Goal: Find specific page/section: Find specific page/section

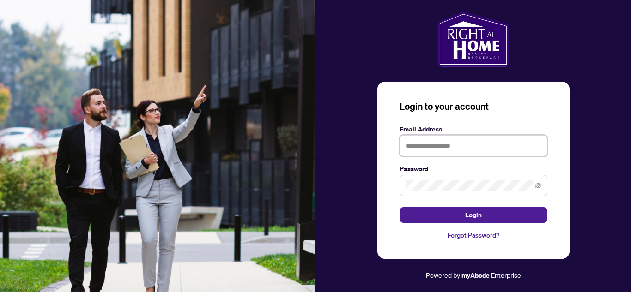
click at [422, 145] on input "text" at bounding box center [473, 145] width 148 height 21
type input "**********"
click at [399, 207] on button "Login" at bounding box center [473, 215] width 148 height 16
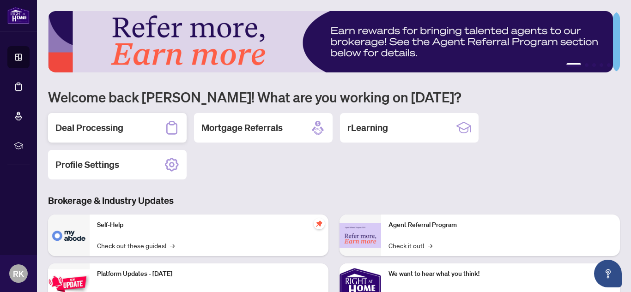
click at [107, 132] on h2 "Deal Processing" at bounding box center [89, 127] width 68 height 13
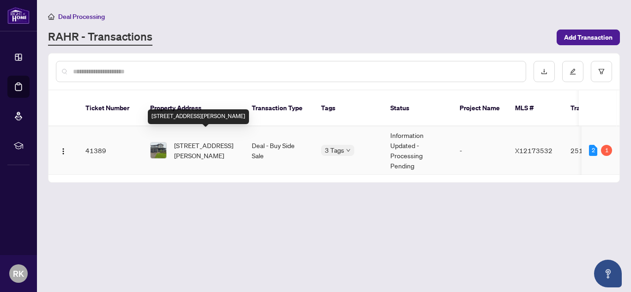
click at [202, 140] on span "[STREET_ADDRESS][PERSON_NAME]" at bounding box center [205, 150] width 63 height 20
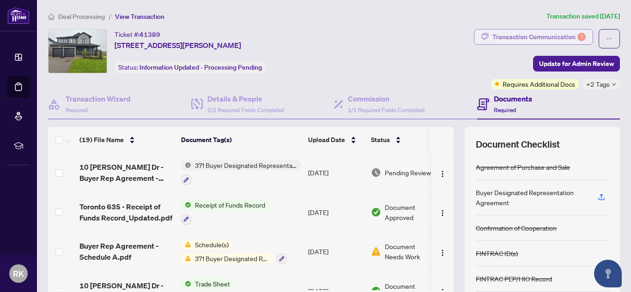
click at [546, 43] on div "Transaction Communication 1" at bounding box center [538, 37] width 93 height 15
